Goal: Information Seeking & Learning: Learn about a topic

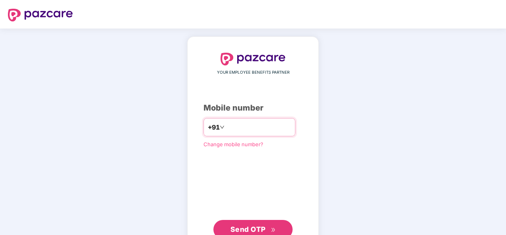
type input "**********"
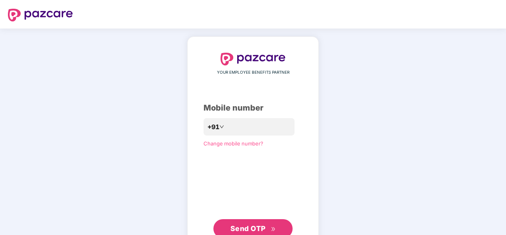
click at [255, 227] on span "Send OTP" at bounding box center [247, 228] width 35 height 8
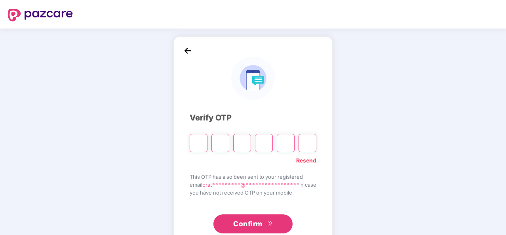
type input "*"
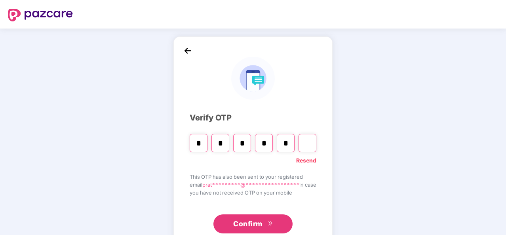
type input "*"
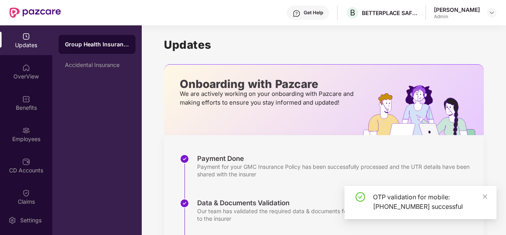
click at [482, 196] on div "OTP validation for mobile: [PHONE_NUMBER] successful" at bounding box center [430, 201] width 114 height 19
click at [23, 72] on div "OverView" at bounding box center [26, 72] width 52 height 30
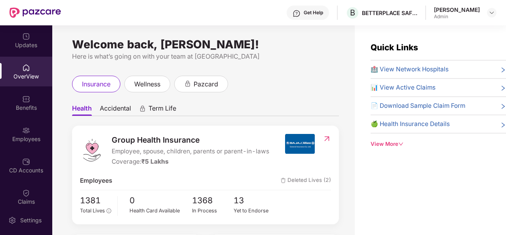
click at [500, 13] on header "Get Help B BETTERPLACE SAFETY SOLUTIONS PRIVATE LIMITED [PERSON_NAME] Admin" at bounding box center [253, 12] width 506 height 25
click at [493, 12] on img at bounding box center [492, 13] width 6 height 6
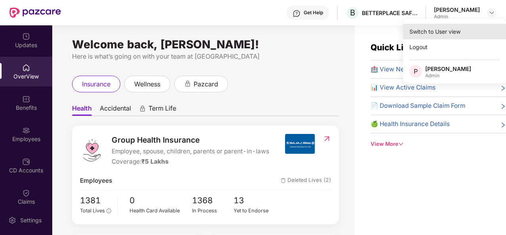
click at [461, 29] on div "Switch to User view" at bounding box center [454, 31] width 103 height 15
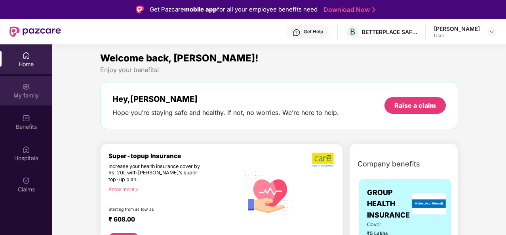
click at [33, 86] on div "My family" at bounding box center [26, 91] width 52 height 30
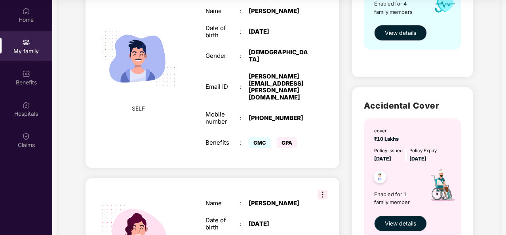
scroll to position [277, 0]
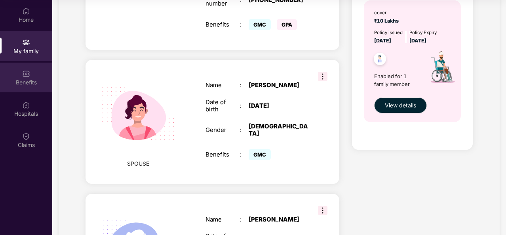
click at [34, 76] on div "Benefits" at bounding box center [26, 78] width 52 height 30
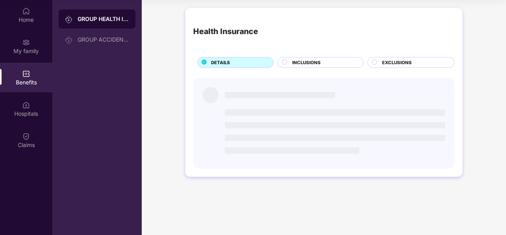
scroll to position [0, 0]
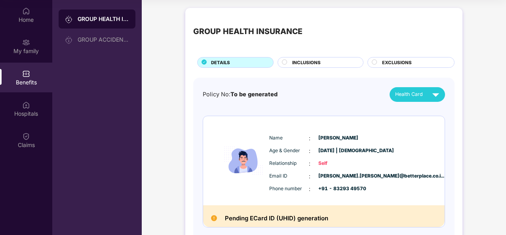
click at [312, 62] on span "INCLUSIONS" at bounding box center [306, 62] width 29 height 7
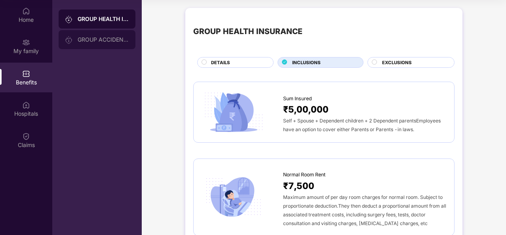
click at [114, 34] on div "GROUP ACCIDENTAL INSURANCE" at bounding box center [97, 39] width 77 height 19
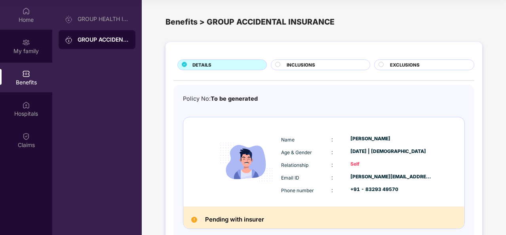
click at [30, 11] on img at bounding box center [26, 11] width 8 height 8
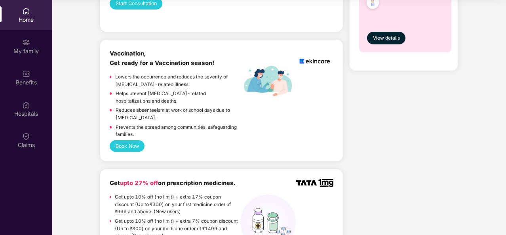
scroll to position [515, 0]
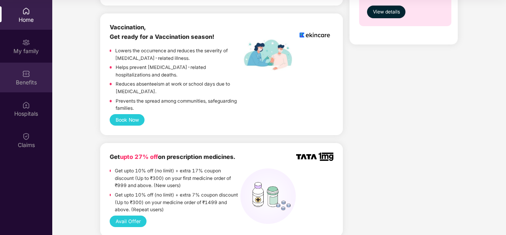
click at [40, 72] on div "Benefits" at bounding box center [26, 78] width 52 height 30
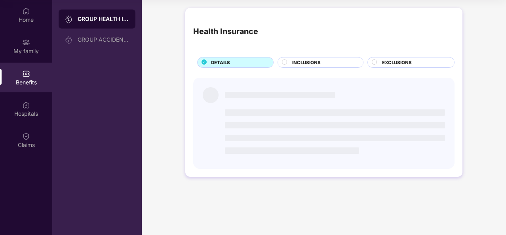
scroll to position [0, 0]
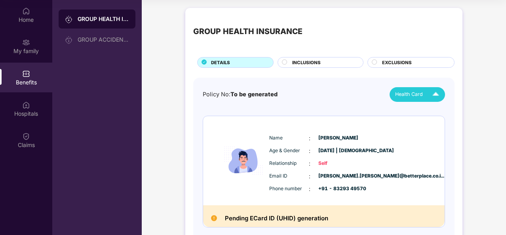
click at [416, 93] on span "Health Card" at bounding box center [409, 94] width 28 height 8
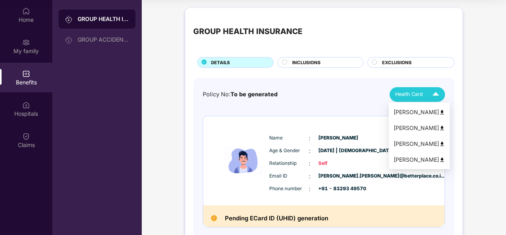
click at [416, 93] on span "Health Card" at bounding box center [409, 94] width 28 height 8
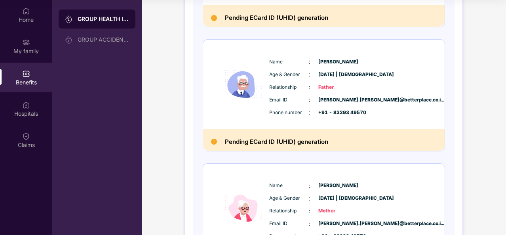
scroll to position [411, 0]
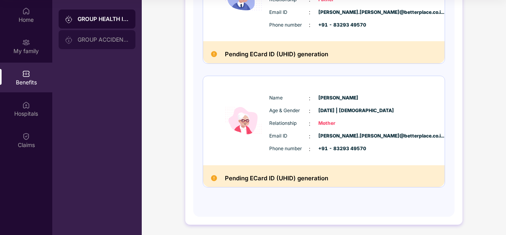
click at [95, 38] on div "GROUP ACCIDENTAL INSURANCE" at bounding box center [103, 39] width 51 height 6
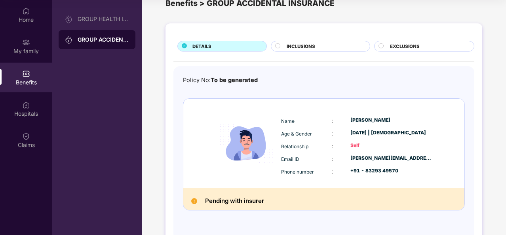
scroll to position [0, 0]
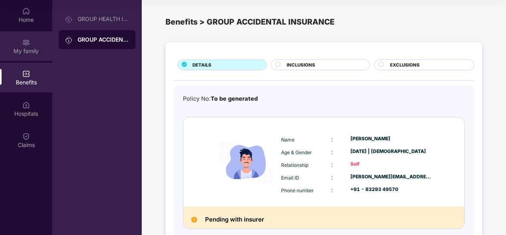
click at [27, 48] on div "My family" at bounding box center [26, 51] width 52 height 8
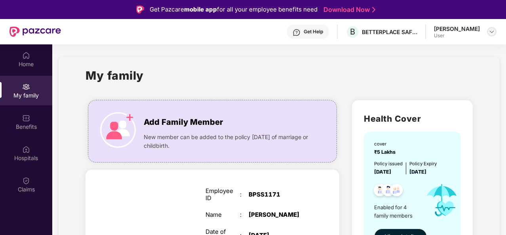
click at [491, 30] on img at bounding box center [492, 32] width 6 height 6
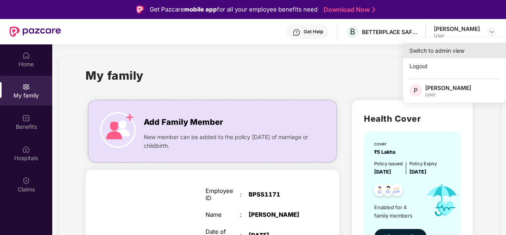
click at [436, 48] on div "Switch to admin view" at bounding box center [454, 50] width 103 height 15
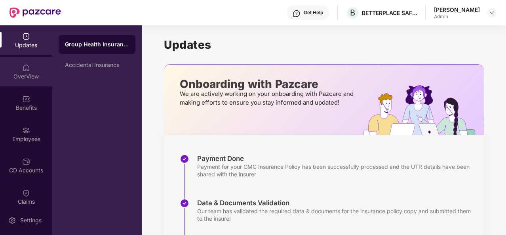
click at [26, 75] on div "OverView" at bounding box center [26, 76] width 52 height 8
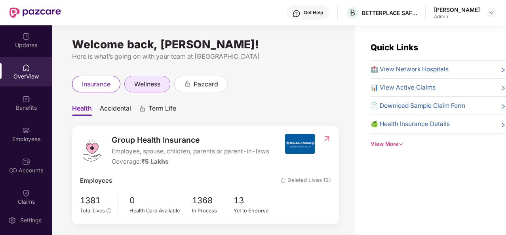
click at [149, 86] on span "wellness" at bounding box center [147, 84] width 26 height 10
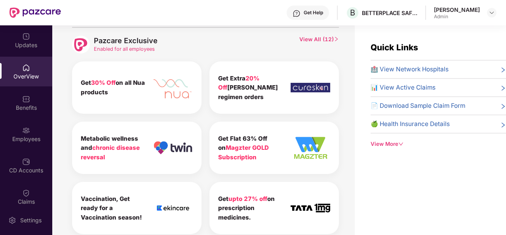
scroll to position [364, 0]
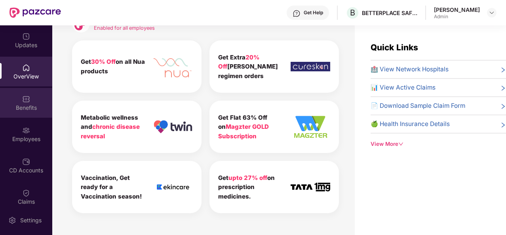
click at [28, 102] on img at bounding box center [26, 99] width 8 height 8
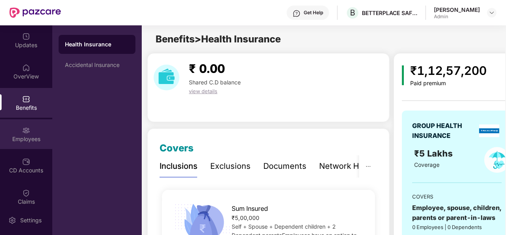
click at [29, 134] on div "Employees" at bounding box center [26, 134] width 52 height 30
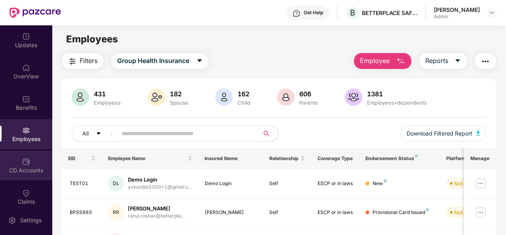
click at [29, 158] on div "CD Accounts" at bounding box center [26, 165] width 52 height 30
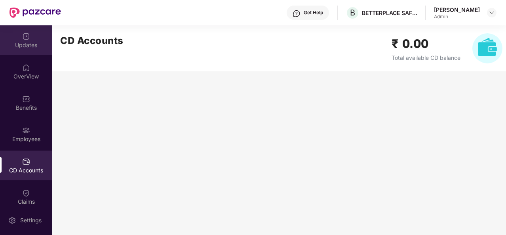
click at [24, 47] on div "Updates" at bounding box center [26, 45] width 52 height 8
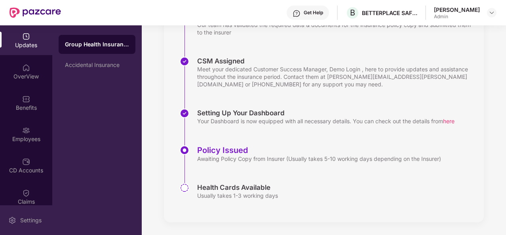
scroll to position [101, 0]
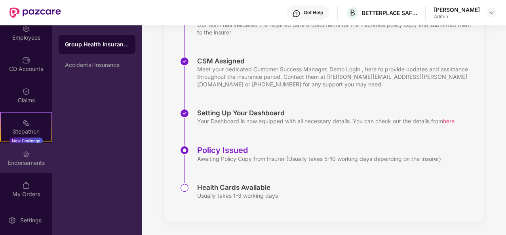
click at [27, 157] on img at bounding box center [26, 154] width 8 height 8
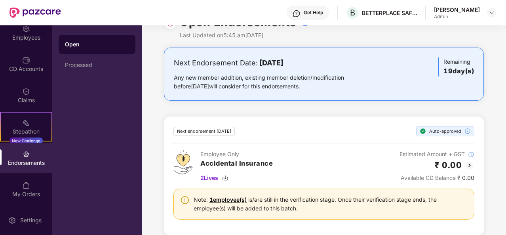
scroll to position [0, 0]
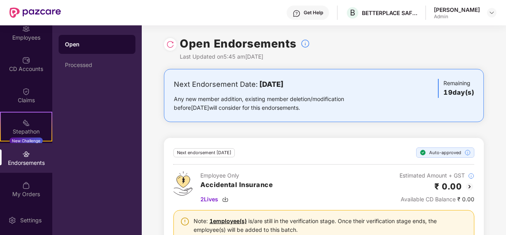
click at [387, 84] on div "Next Endorsement Date: [DATE] Any new member addition, existing member deletion…" at bounding box center [324, 95] width 300 height 33
click at [293, 93] on div "Next Endorsement Date: [DATE] Any new member addition, existing member deletion…" at bounding box center [271, 95] width 195 height 33
click at [237, 106] on div "Any new member addition, existing member deletion/modification before [DATE] wi…" at bounding box center [271, 103] width 195 height 17
click at [246, 128] on div "Next Endorsement Date: [DATE] Any new member addition, existing member deletion…" at bounding box center [324, 231] width 364 height 325
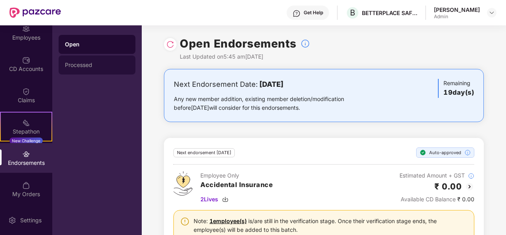
click at [99, 68] on div "Processed" at bounding box center [97, 65] width 64 height 6
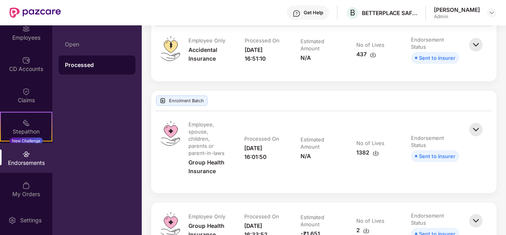
scroll to position [40, 0]
